Goal: Task Accomplishment & Management: Manage account settings

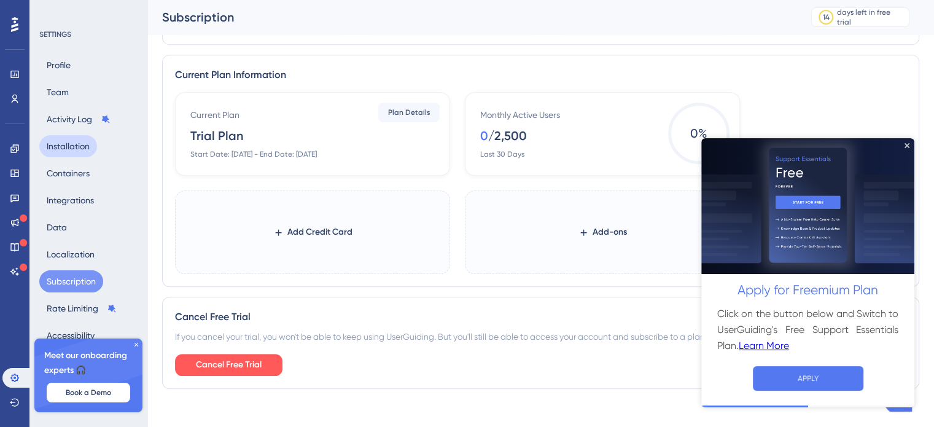
click at [79, 144] on button "Installation" at bounding box center [68, 146] width 58 height 22
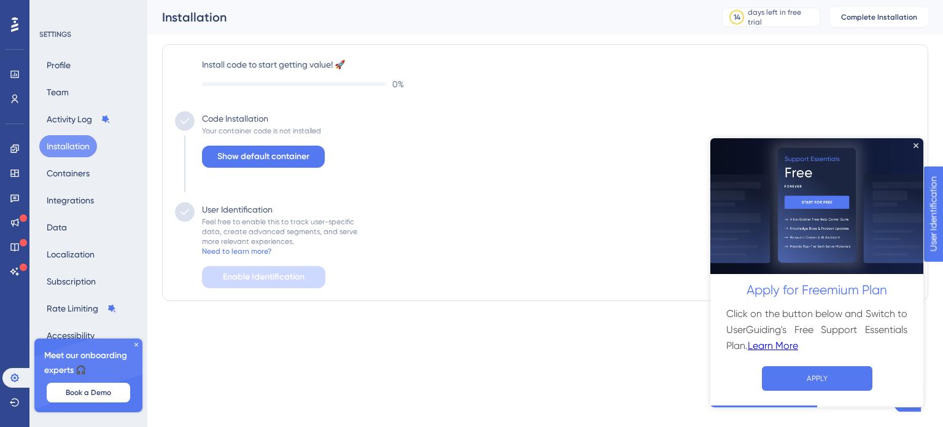
click at [138, 346] on icon at bounding box center [136, 344] width 7 height 7
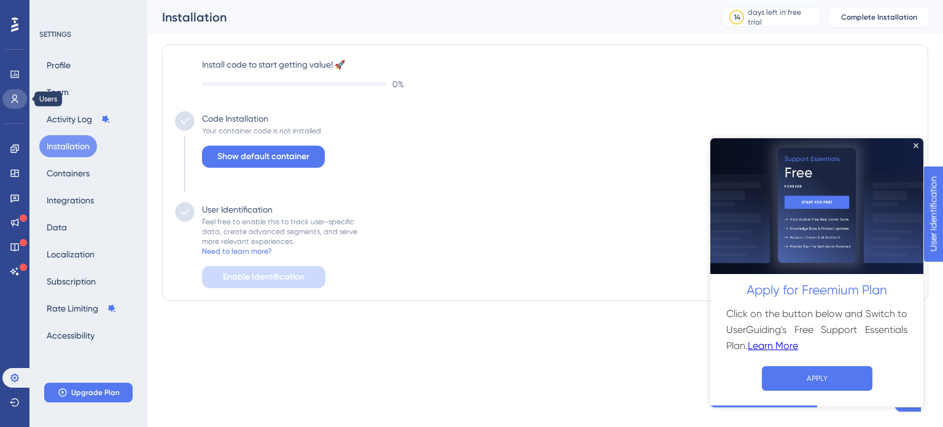
click at [18, 103] on icon at bounding box center [15, 99] width 10 height 10
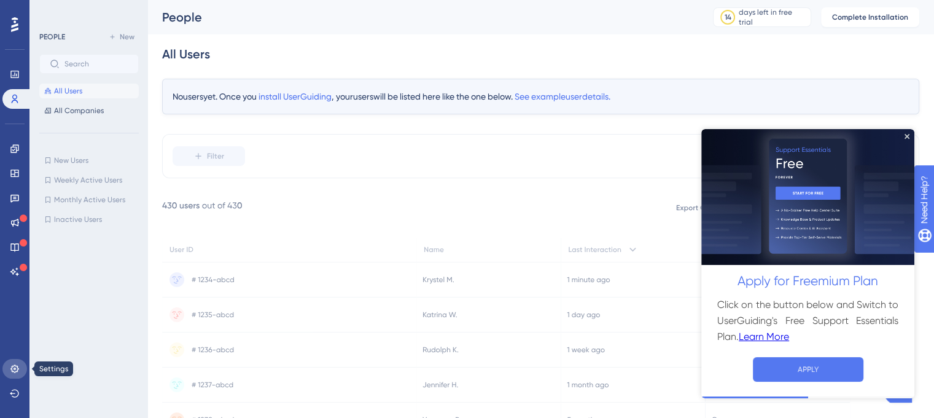
click at [10, 370] on icon at bounding box center [15, 369] width 10 height 10
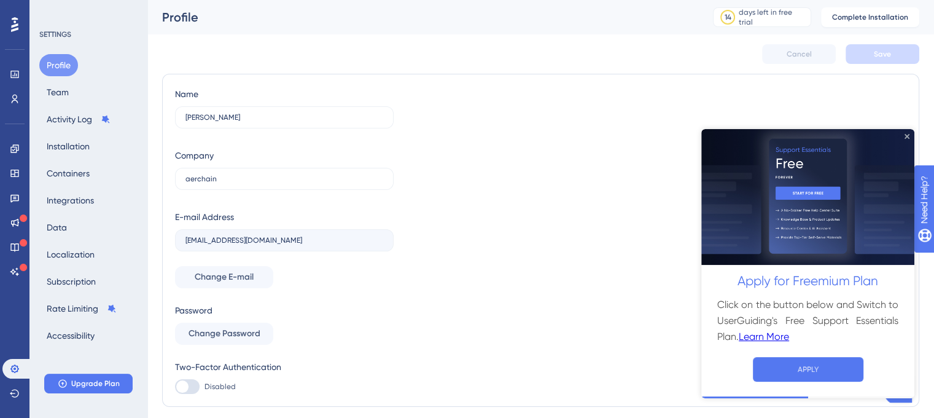
click at [907, 133] on icon "Close Preview" at bounding box center [907, 135] width 5 height 5
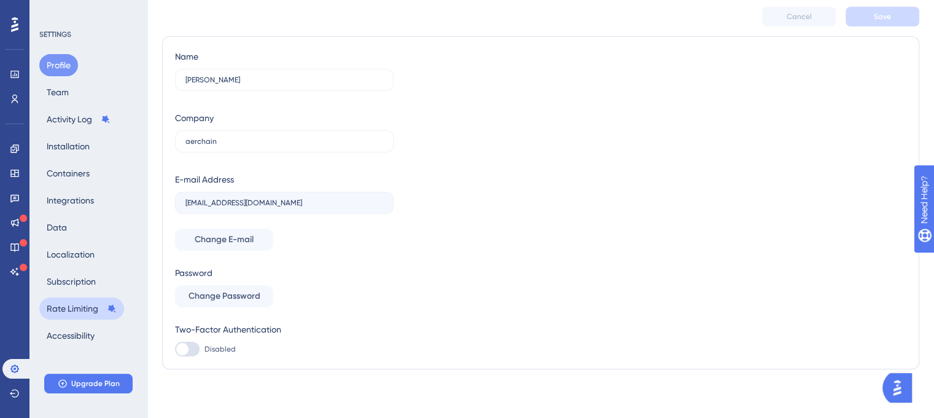
scroll to position [0, 4]
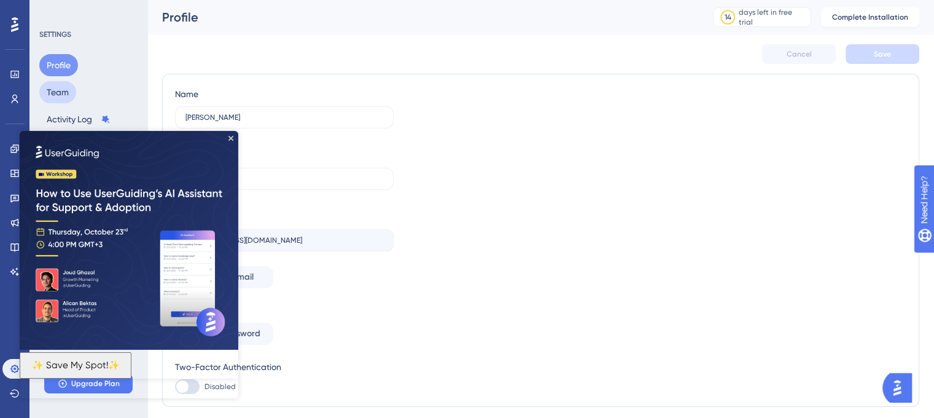
click at [66, 90] on button "Team" at bounding box center [57, 92] width 37 height 22
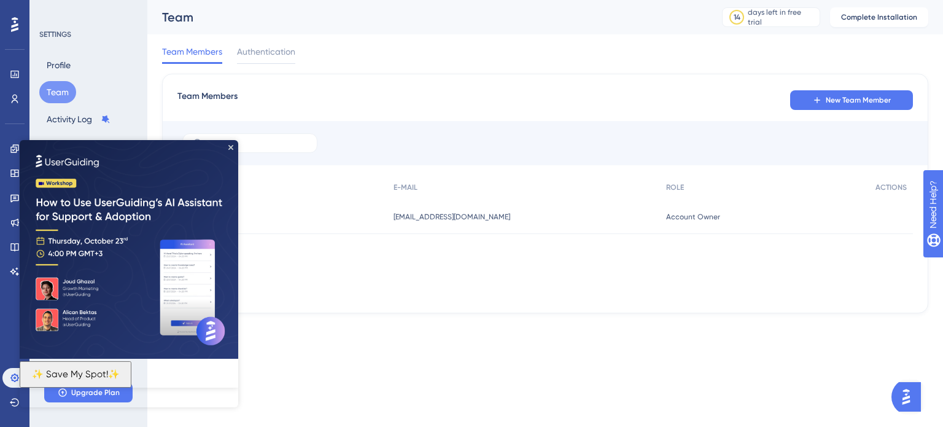
click at [230, 142] on img at bounding box center [129, 249] width 219 height 219
click at [848, 102] on span "New Team Member" at bounding box center [858, 100] width 65 height 10
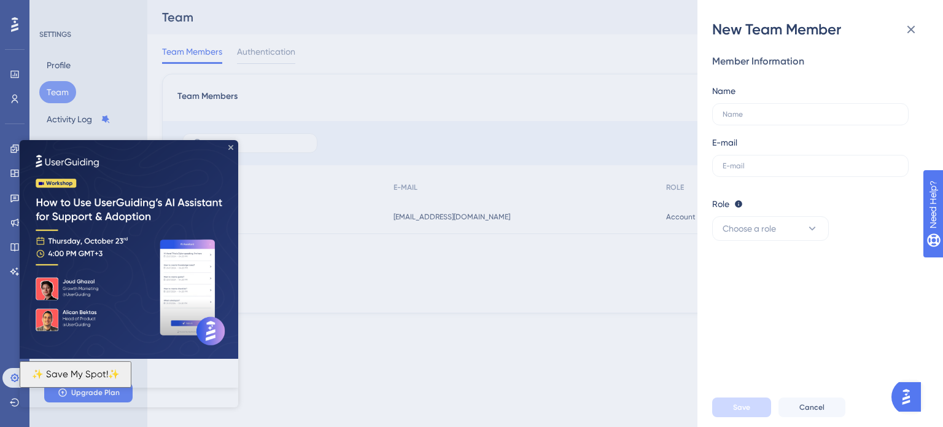
click at [229, 145] on icon "Close Preview" at bounding box center [231, 147] width 5 height 5
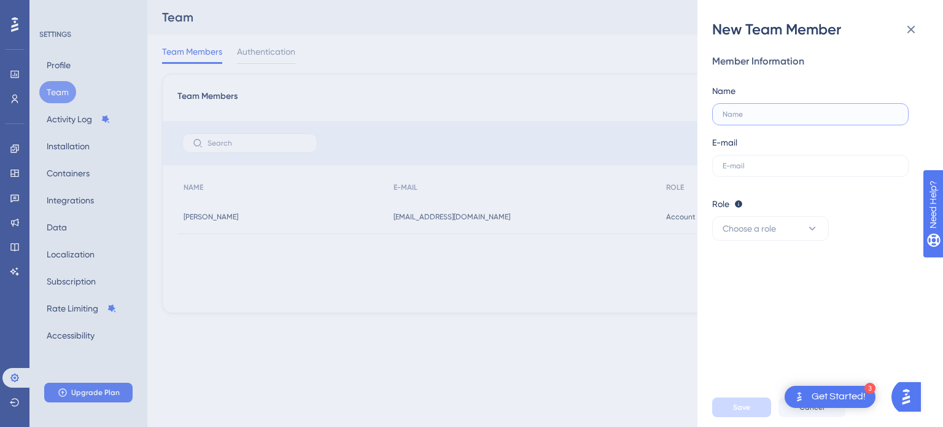
click at [800, 114] on input "text" at bounding box center [811, 114] width 176 height 9
type input "[DEMOGRAPHIC_DATA]"
click at [784, 164] on input "text" at bounding box center [811, 166] width 176 height 9
paste input "[EMAIL_ADDRESS][DOMAIN_NAME]"
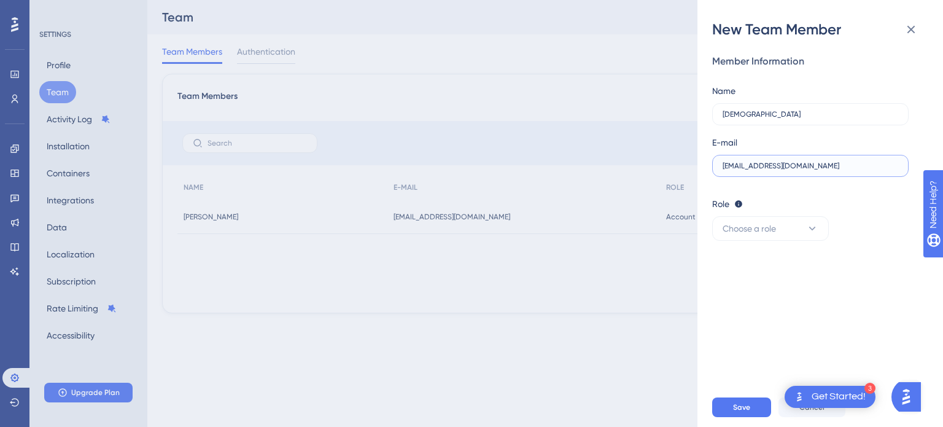
paste input "[EMAIL_ADDRESS][DOMAIN_NAME]"
type input "maharshi.bingumalla@aerchain.iomaharshi.bingumalla@[DOMAIN_NAME]"
click at [747, 118] on input "[DEMOGRAPHIC_DATA]" at bounding box center [811, 114] width 176 height 9
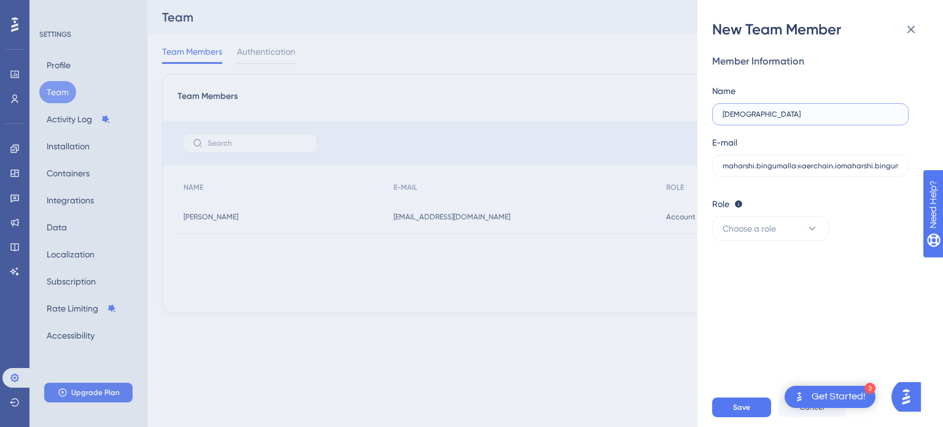
click at [747, 118] on input "[DEMOGRAPHIC_DATA]" at bounding box center [811, 114] width 176 height 9
type input "Maharshi"
drag, startPoint x: 766, startPoint y: 232, endPoint x: 762, endPoint y: 288, distance: 56.6
click at [762, 288] on div "Member Information Name [PERSON_NAME] E-mail [EMAIL_ADDRESS]@[DOMAIN_NAME] Role…" at bounding box center [826, 213] width 226 height 348
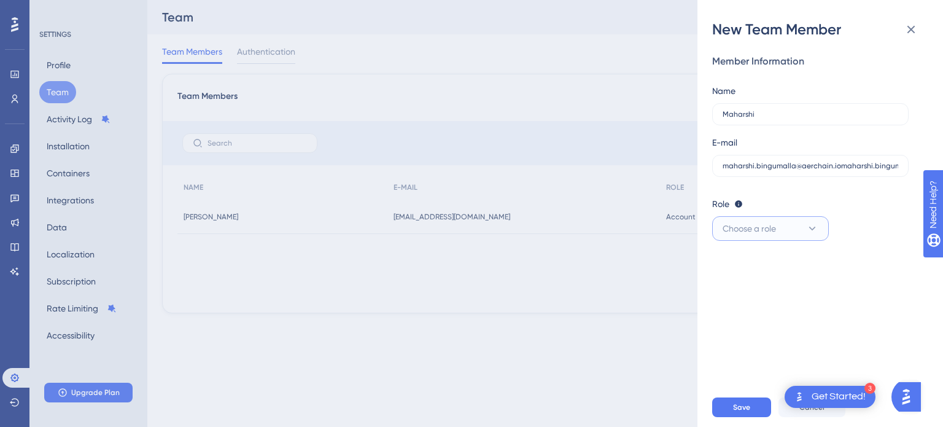
click at [801, 229] on button "Choose a role" at bounding box center [771, 228] width 117 height 25
click at [763, 265] on div "Admin Admin" at bounding box center [770, 266] width 81 height 25
click at [732, 415] on button "Save" at bounding box center [742, 407] width 59 height 20
drag, startPoint x: 1787, startPoint y: 436, endPoint x: 956, endPoint y: 275, distance: 847.1
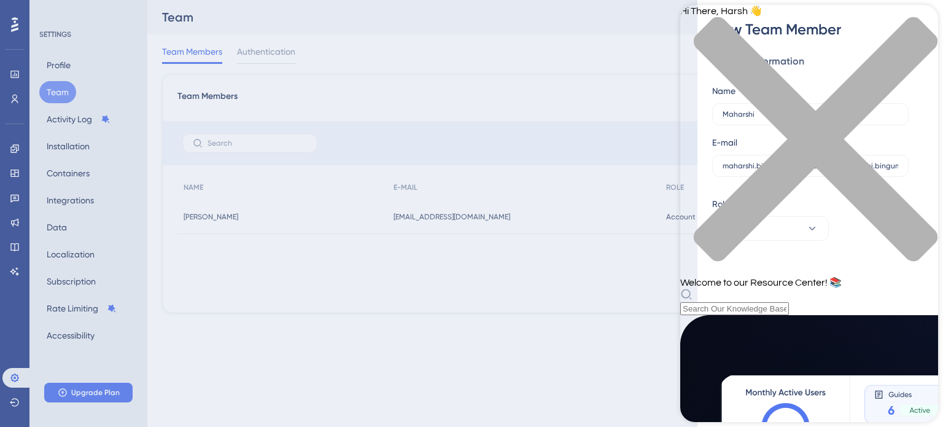
click at [920, 20] on div "close resource center" at bounding box center [810, 147] width 258 height 260
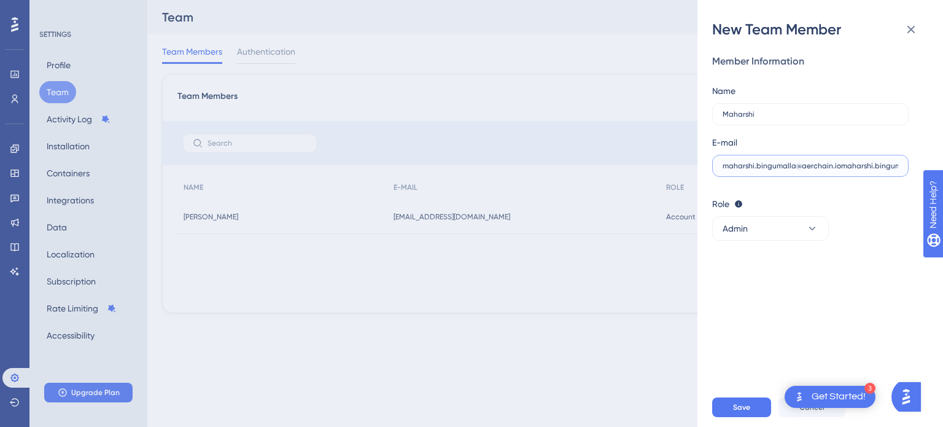
click at [830, 170] on input "maharshi.bingumalla@aerchain.iomaharshi.bingumalla@[DOMAIN_NAME]" at bounding box center [811, 166] width 176 height 9
paste input "[EMAIL_ADDRESS][DOMAIN_NAME]"
type input "[EMAIL_ADDRESS][DOMAIN_NAME]"
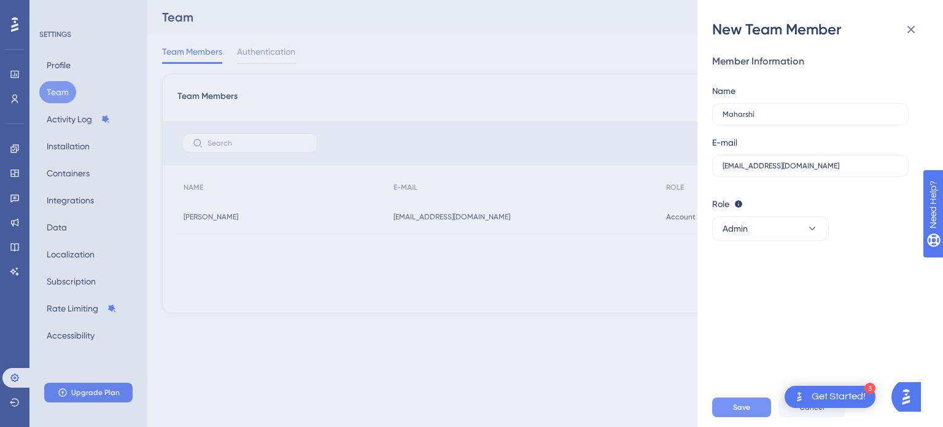
drag, startPoint x: 732, startPoint y: 423, endPoint x: 748, endPoint y: 410, distance: 20.5
click at [748, 410] on div "Save Cancel" at bounding box center [836, 407] width 246 height 39
click at [748, 410] on span "Save" at bounding box center [741, 407] width 17 height 10
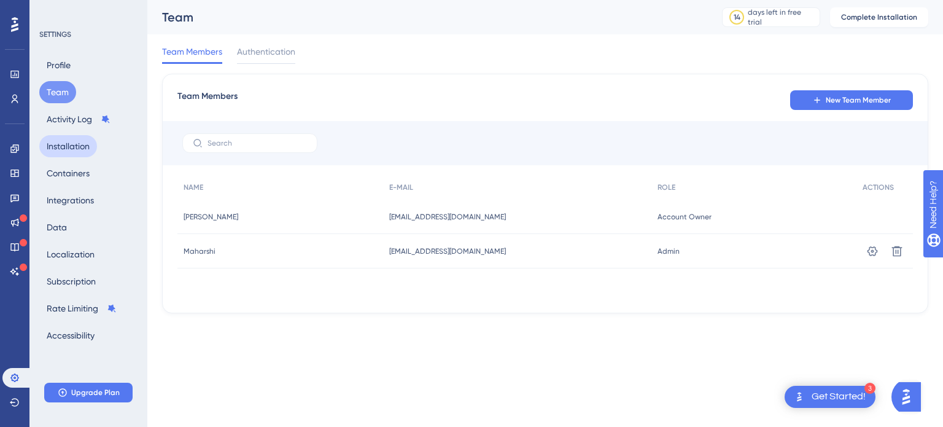
click at [93, 150] on button "Installation" at bounding box center [68, 146] width 58 height 22
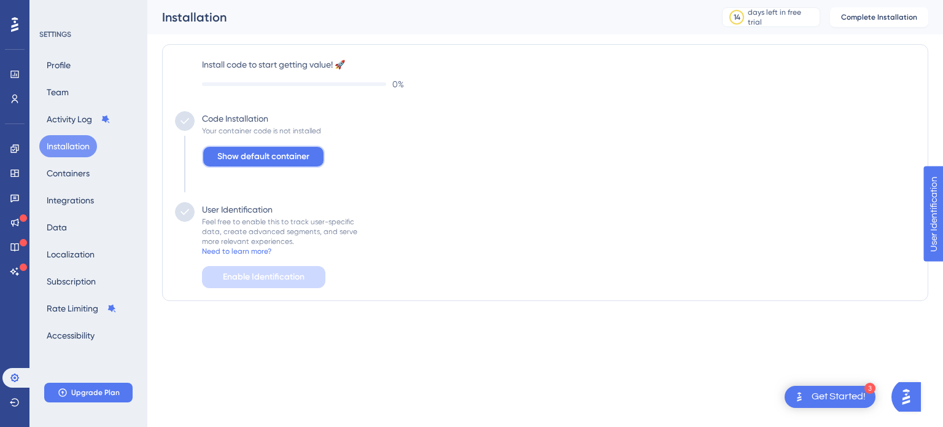
click at [273, 165] on button "Show default container" at bounding box center [263, 157] width 123 height 22
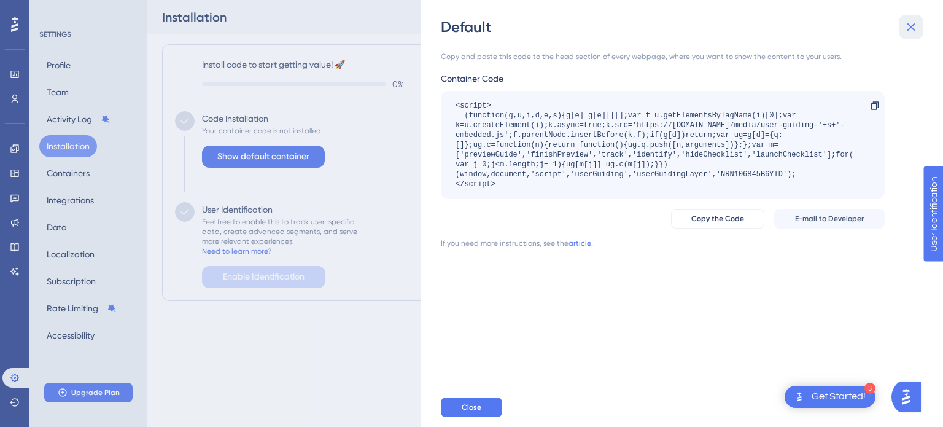
click at [910, 34] on button at bounding box center [911, 27] width 25 height 25
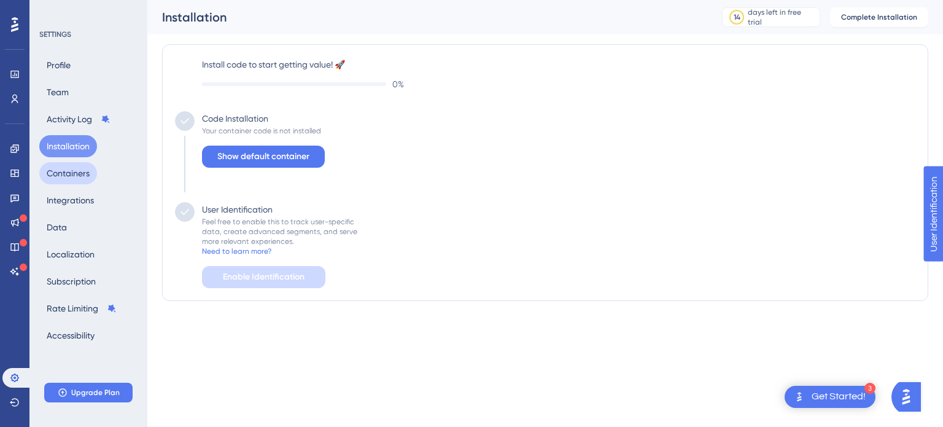
click at [82, 176] on button "Containers" at bounding box center [68, 173] width 58 height 22
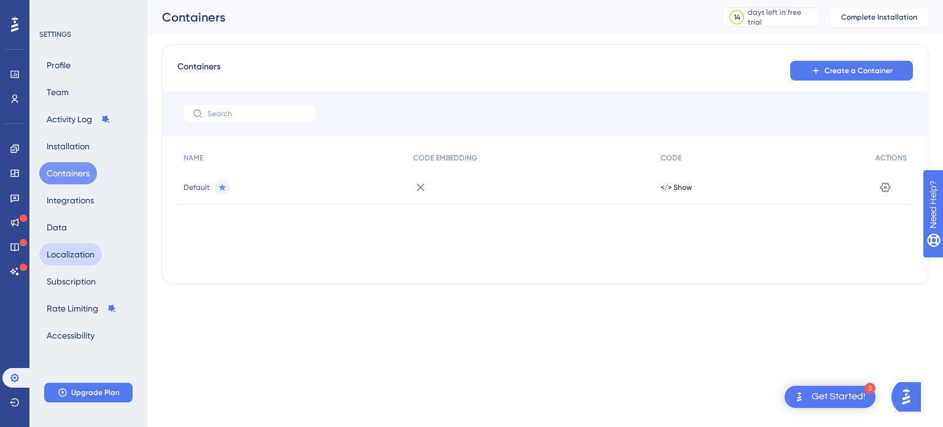
click at [57, 249] on button "Localization" at bounding box center [70, 254] width 63 height 22
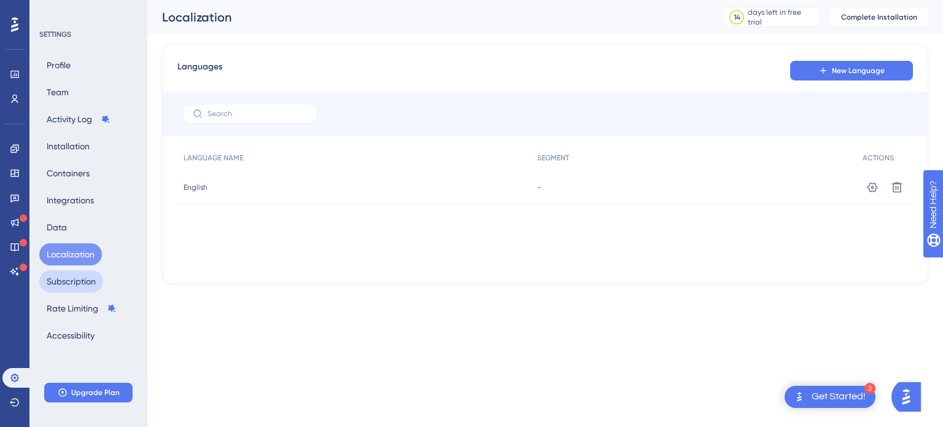
click at [64, 287] on button "Subscription" at bounding box center [71, 281] width 64 height 22
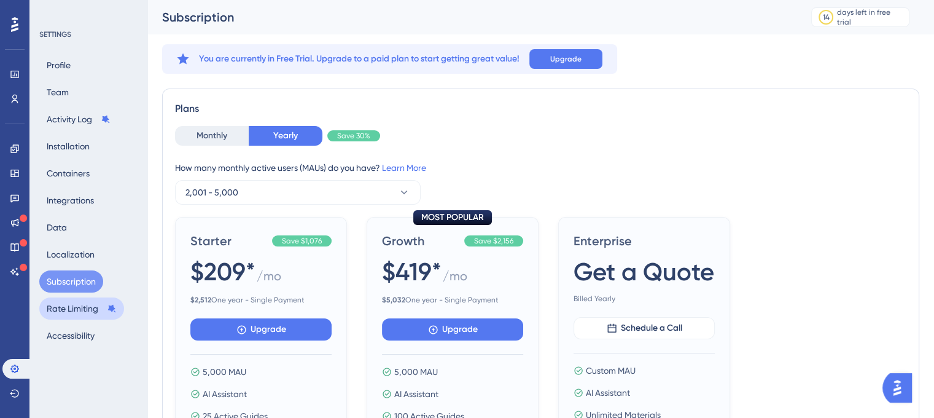
click at [47, 311] on button "Rate Limiting" at bounding box center [81, 308] width 85 height 22
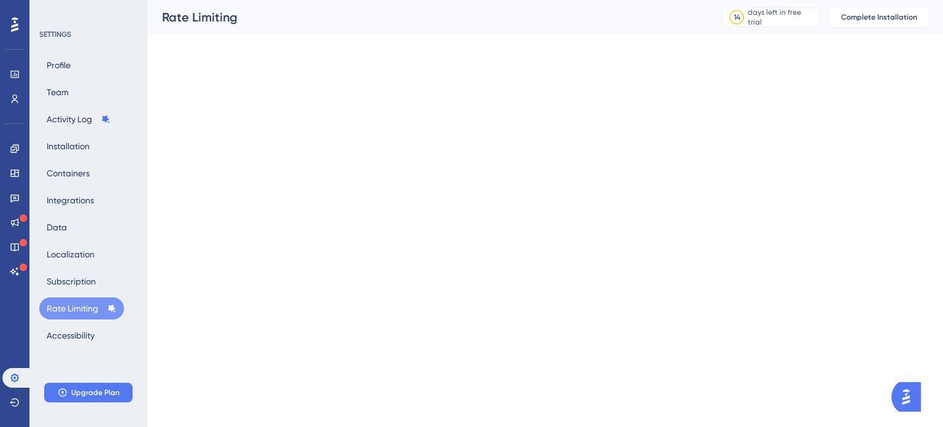
click at [47, 311] on button "Rate Limiting" at bounding box center [81, 308] width 85 height 22
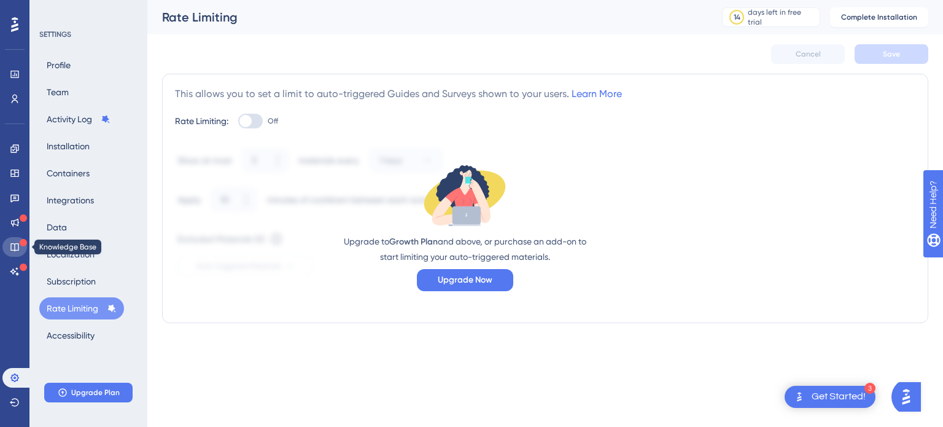
click at [14, 243] on icon at bounding box center [15, 247] width 10 height 10
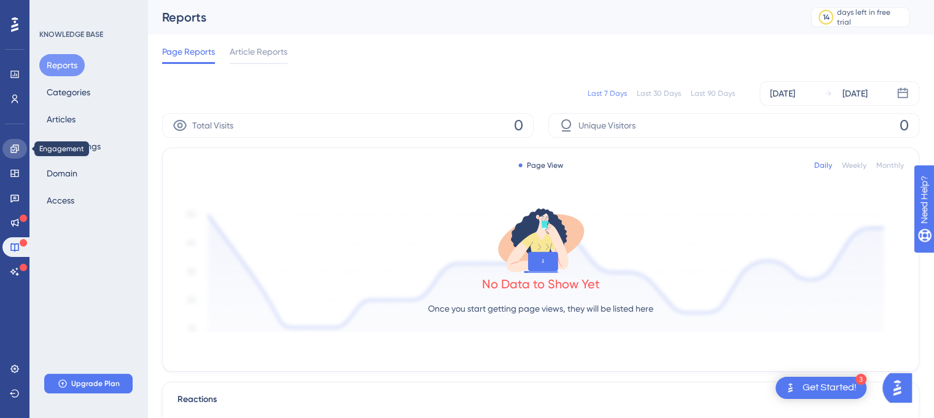
click at [10, 154] on link at bounding box center [14, 149] width 25 height 20
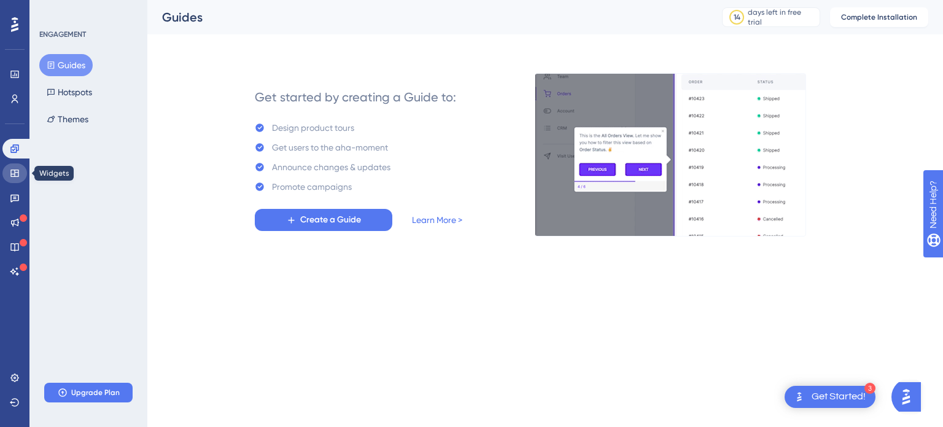
click at [12, 179] on link at bounding box center [14, 173] width 25 height 20
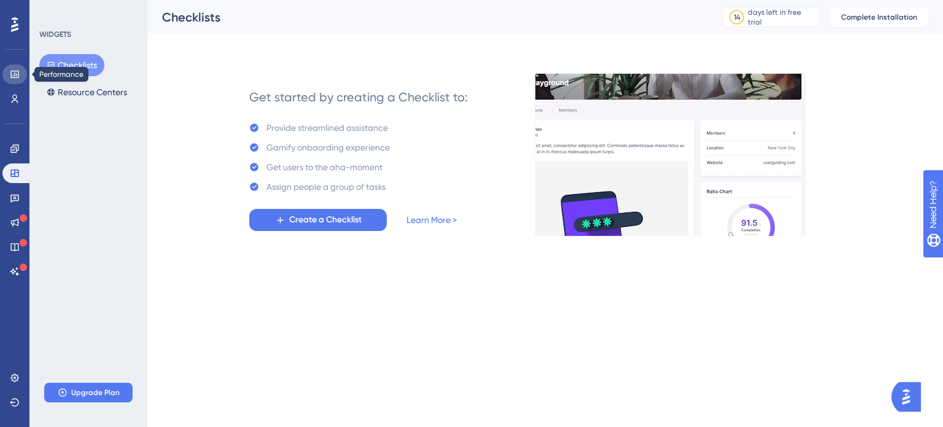
click at [7, 74] on link at bounding box center [14, 74] width 25 height 20
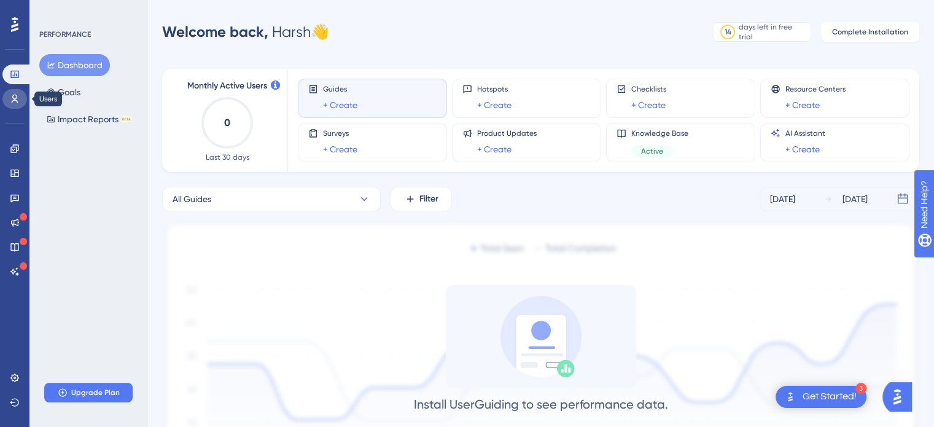
click at [17, 96] on icon at bounding box center [15, 99] width 10 height 10
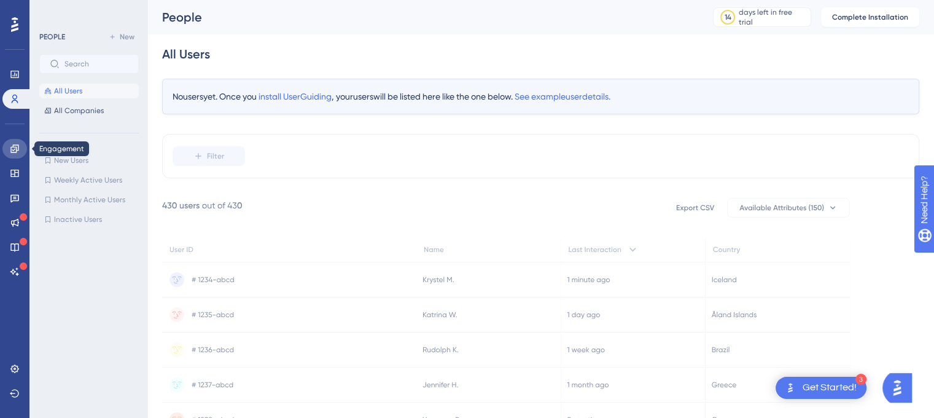
click at [12, 142] on link at bounding box center [14, 149] width 25 height 20
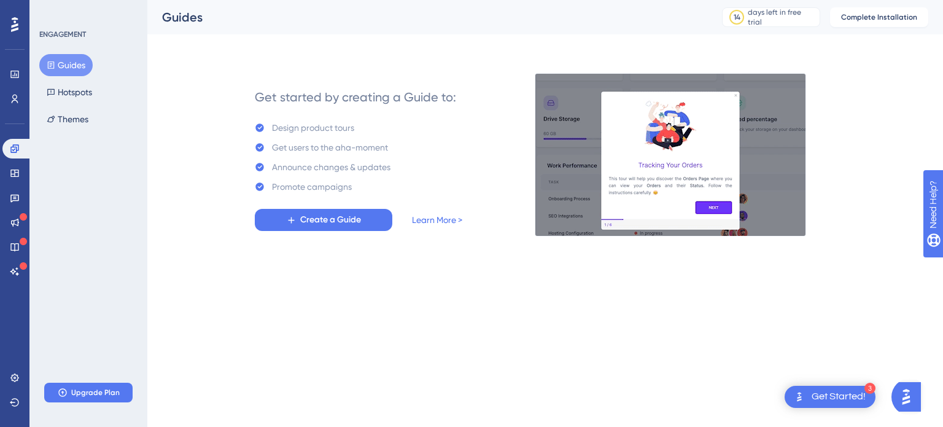
click at [17, 20] on icon at bounding box center [14, 25] width 7 height 16
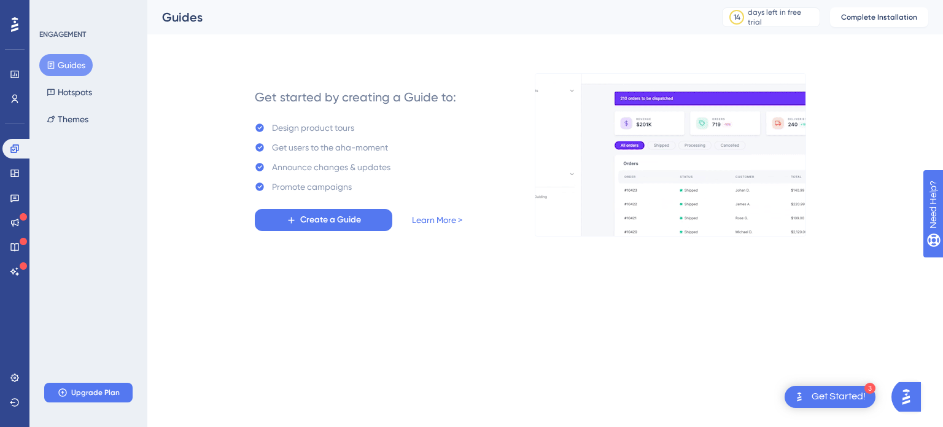
click at [17, 365] on div "Performance Users Engagement Widgets Feedback Product Updates Knowledge Base AI…" at bounding box center [14, 213] width 29 height 427
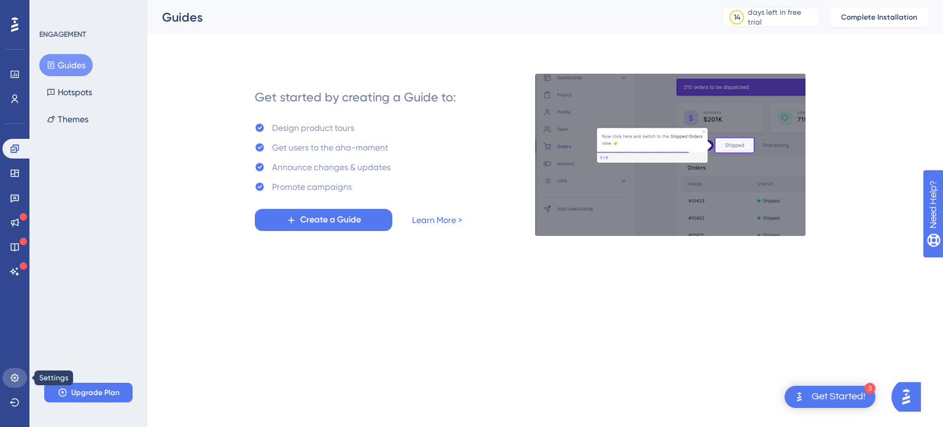
click at [10, 385] on link at bounding box center [14, 378] width 25 height 20
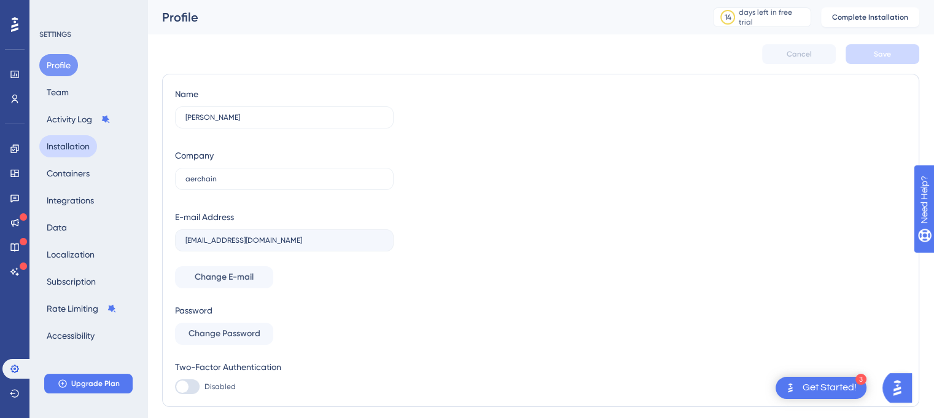
click at [97, 149] on button "Installation" at bounding box center [68, 146] width 58 height 22
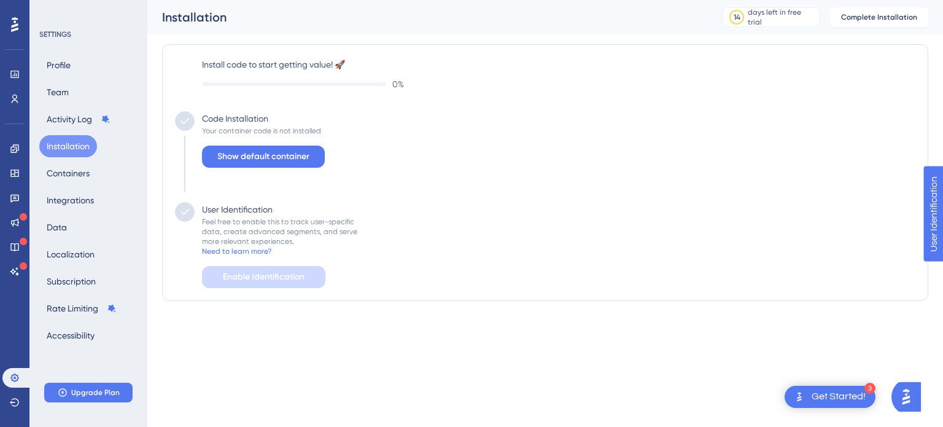
click at [93, 91] on div "Profile Team Activity Log Installation Containers Integrations Data Localizatio…" at bounding box center [89, 200] width 100 height 292
click at [245, 95] on div "Install code to start getting value! 🚀 0 % Code Installation Your container cod…" at bounding box center [545, 172] width 741 height 231
